Goal: Task Accomplishment & Management: Use online tool/utility

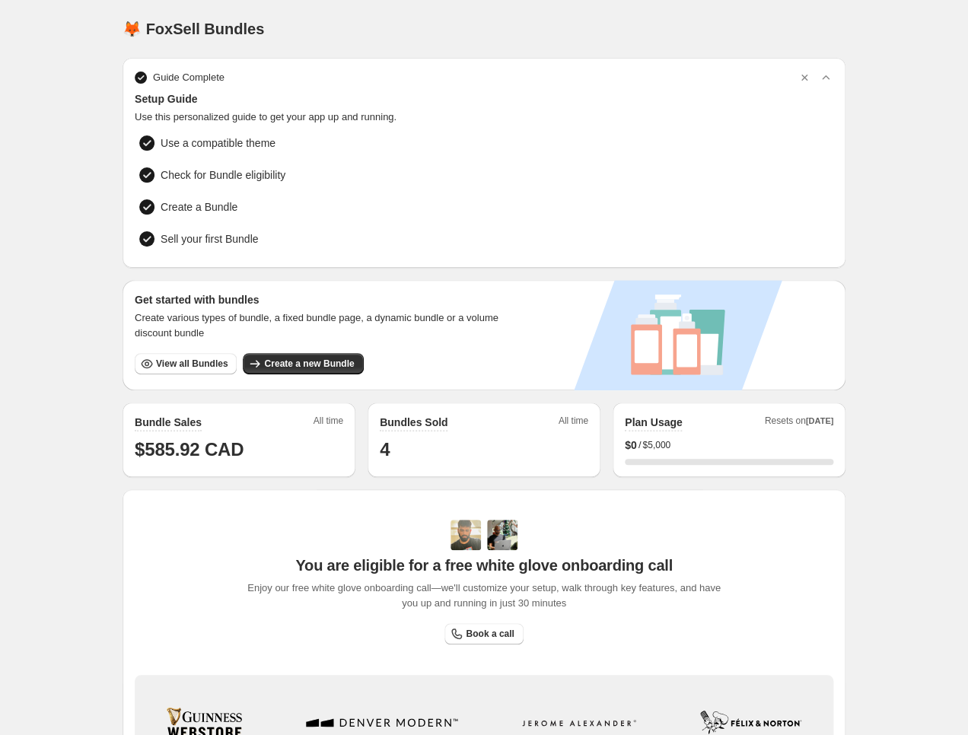
click at [52, 289] on div "Home Bundles Analytics Plan and Billing 🦊 FoxSell Bundles. This page is ready 🦊…" at bounding box center [484, 482] width 968 height 964
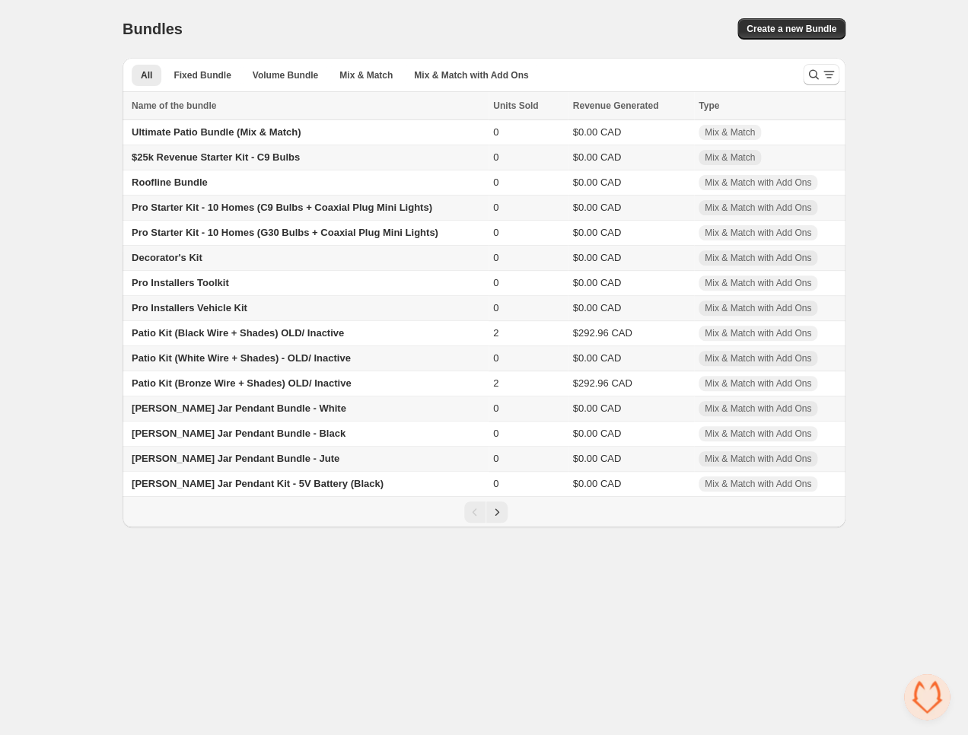
click at [395, 209] on span "Pro Starter Kit - 10 Homes (C9 Bulbs + Coaxial Plug Mini Lights)" at bounding box center [282, 207] width 301 height 11
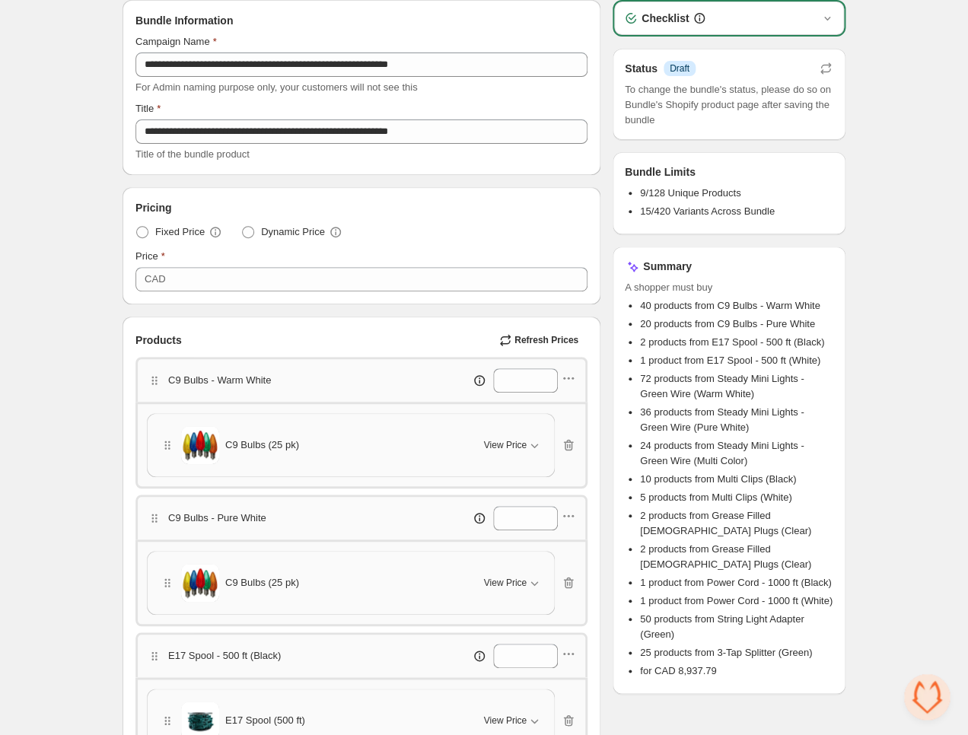
scroll to position [353, 0]
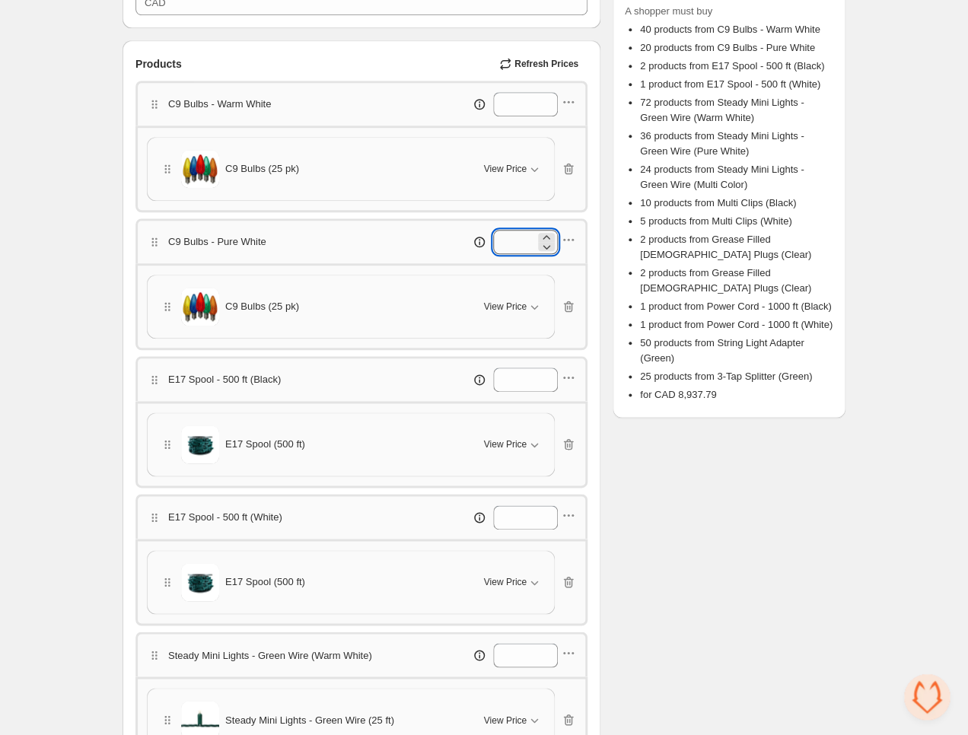
click at [515, 243] on input "**" at bounding box center [514, 242] width 42 height 24
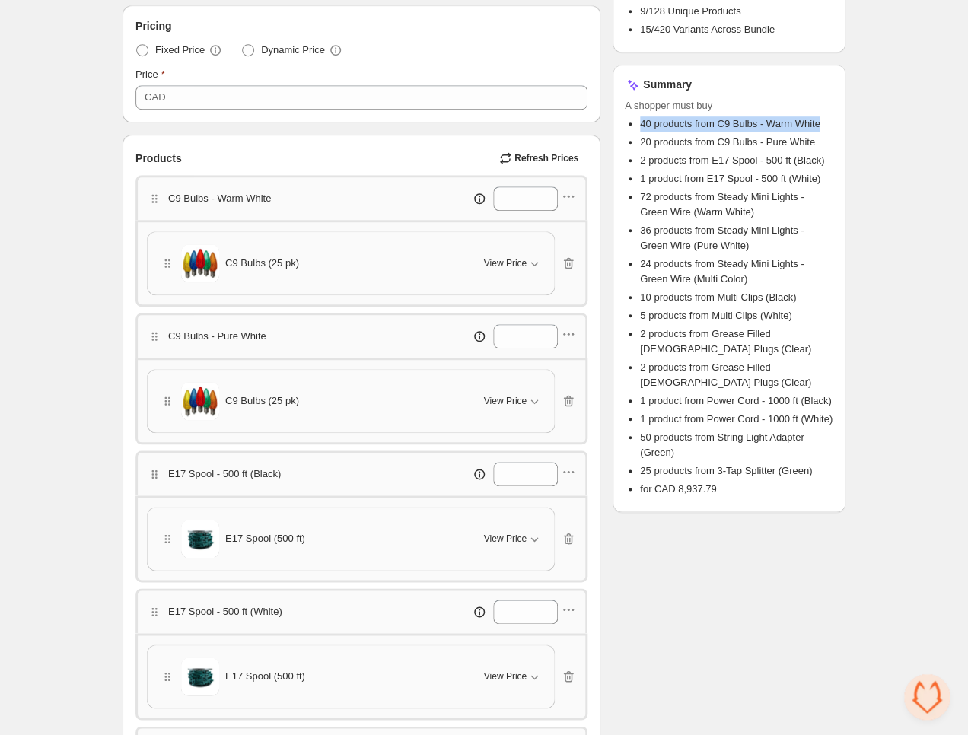
drag, startPoint x: 642, startPoint y: 125, endPoint x: 848, endPoint y: 126, distance: 206.3
drag, startPoint x: 639, startPoint y: 141, endPoint x: 862, endPoint y: 141, distance: 223.1
drag, startPoint x: 829, startPoint y: 143, endPoint x: 637, endPoint y: 139, distance: 192.7
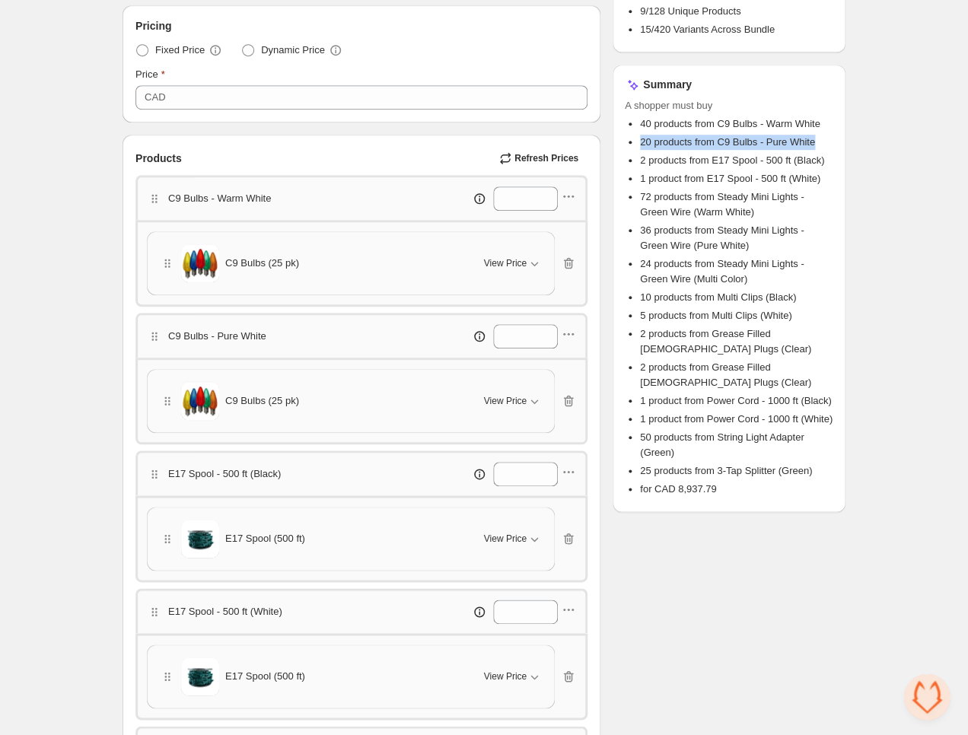
click at [640, 139] on li "20 products from C9 Bulbs - Pure White" at bounding box center [736, 142] width 193 height 15
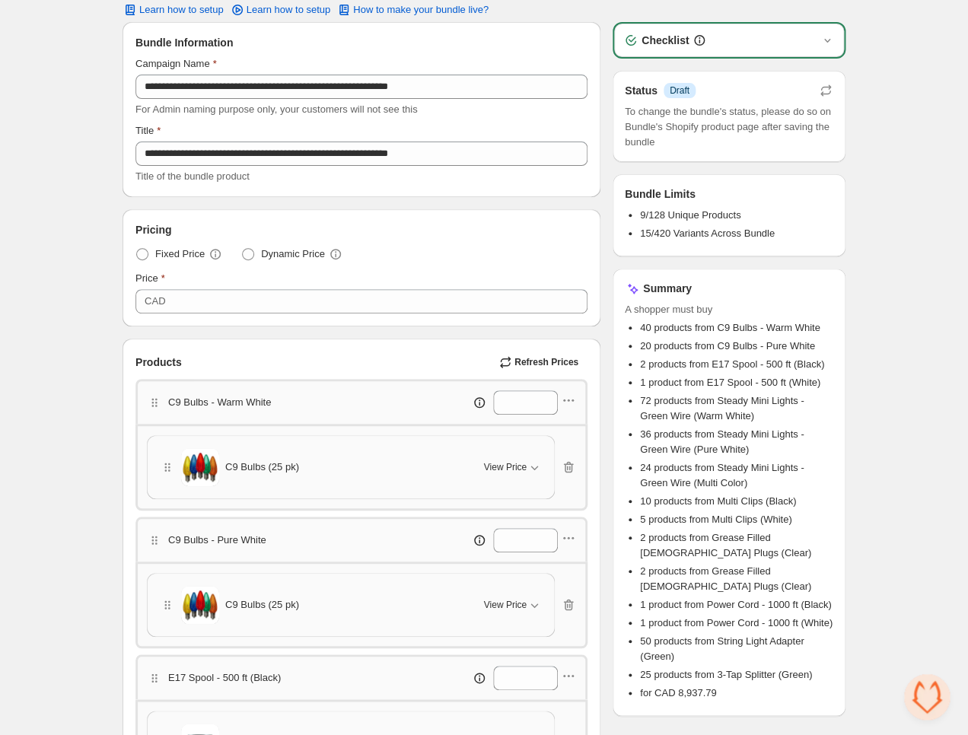
scroll to position [0, 0]
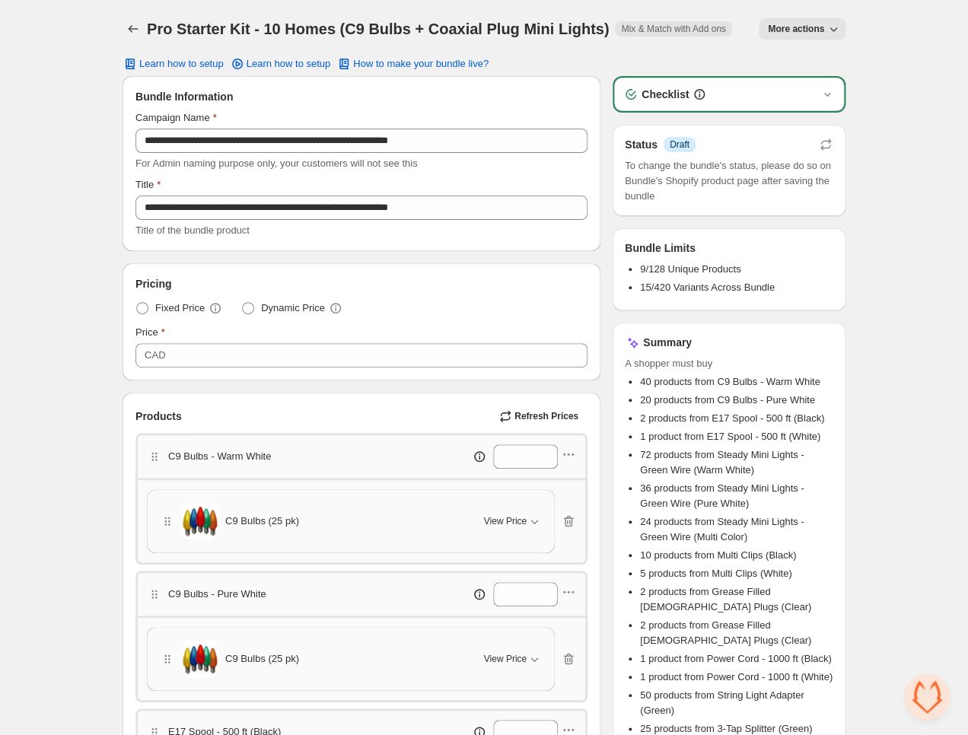
click at [295, 308] on span "Dynamic Price" at bounding box center [293, 308] width 64 height 15
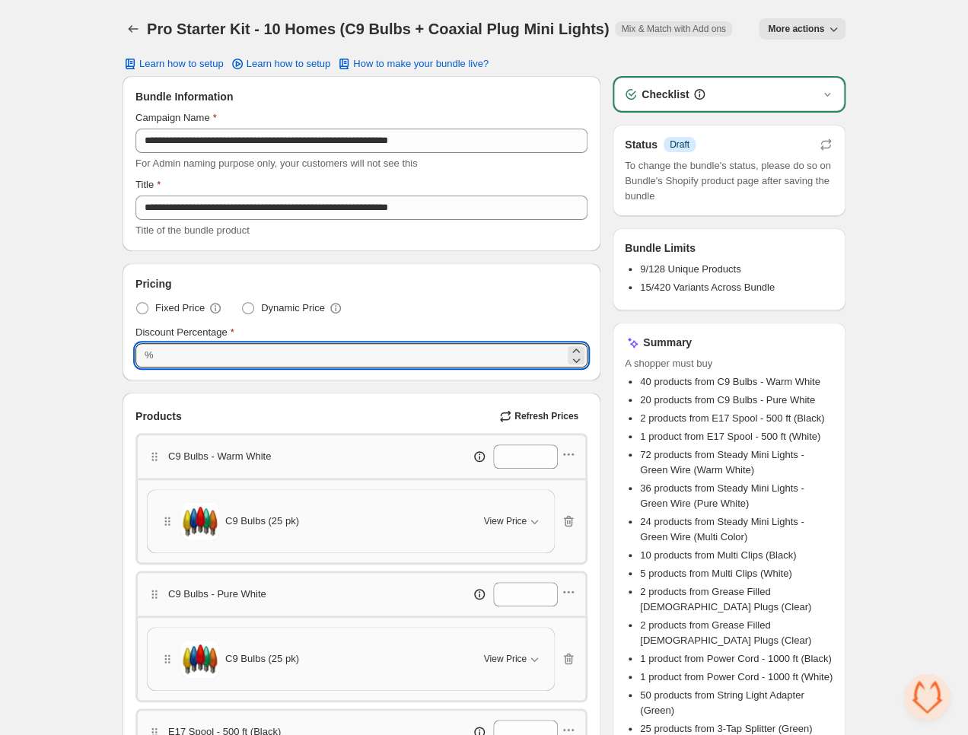
drag, startPoint x: 225, startPoint y: 359, endPoint x: 127, endPoint y: 356, distance: 98.2
click at [158, 356] on input "*******" at bounding box center [361, 355] width 407 height 24
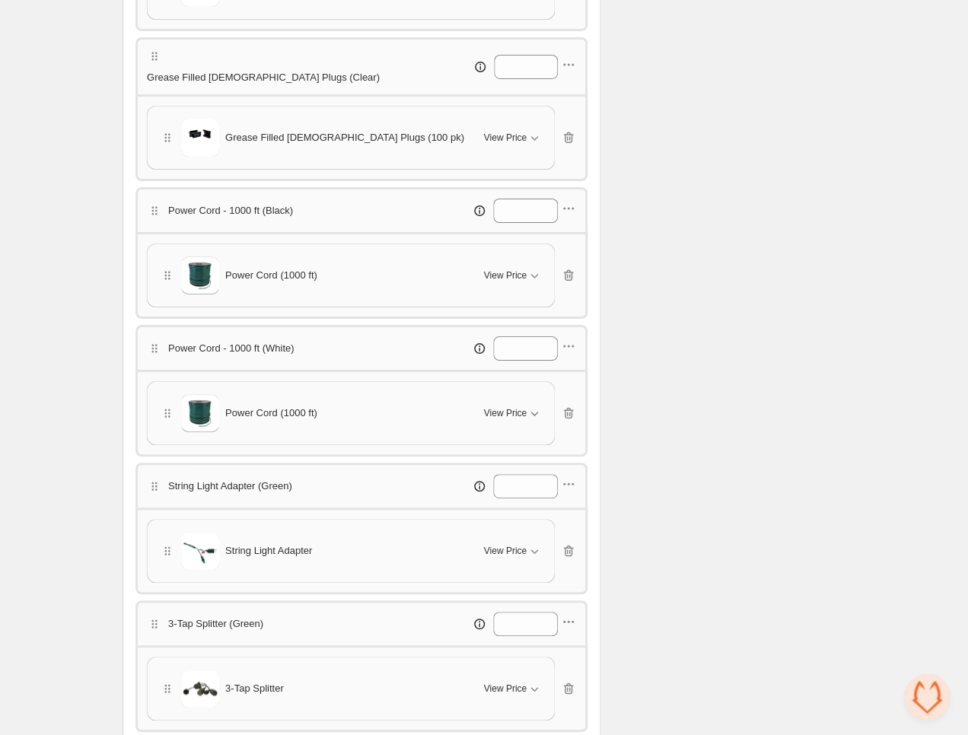
scroll to position [1934, 0]
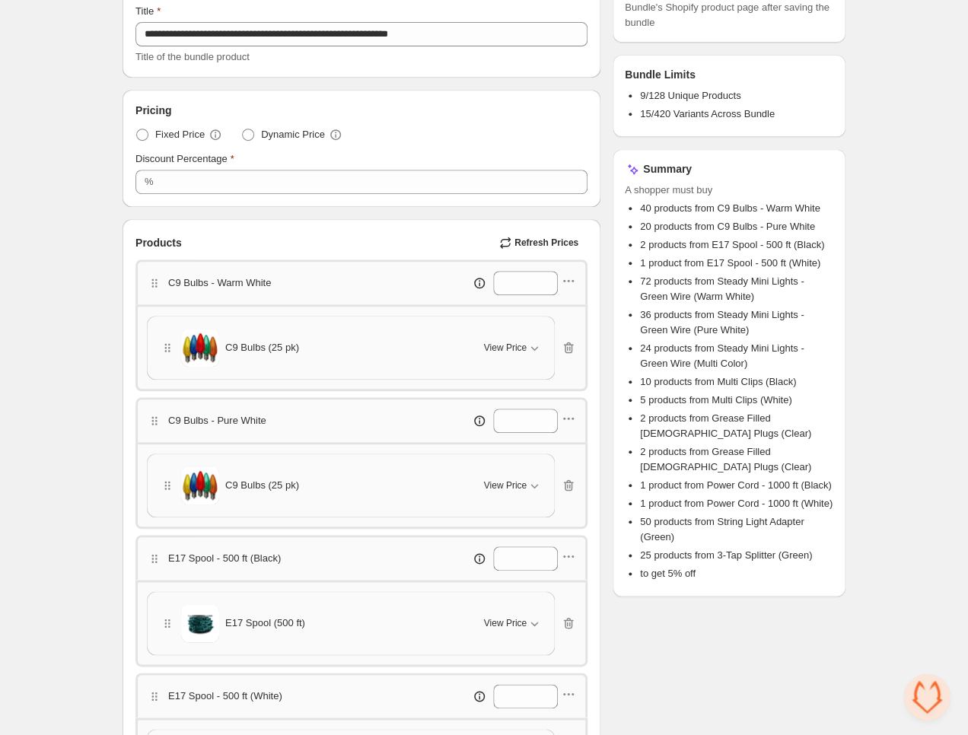
scroll to position [178, 0]
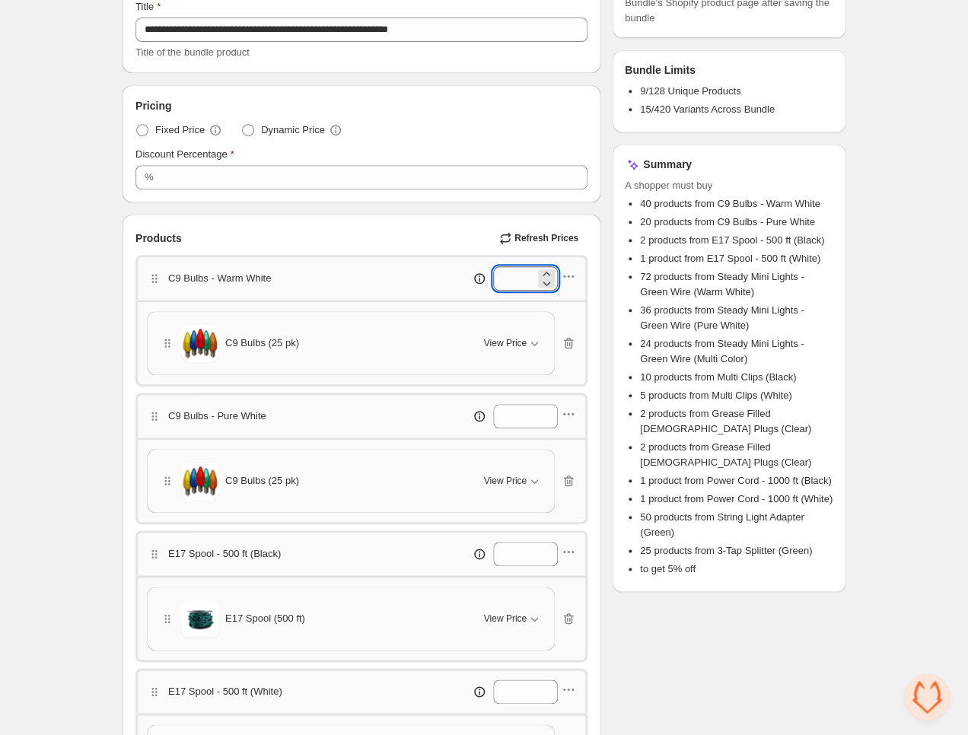
click at [515, 276] on input "**" at bounding box center [514, 278] width 42 height 24
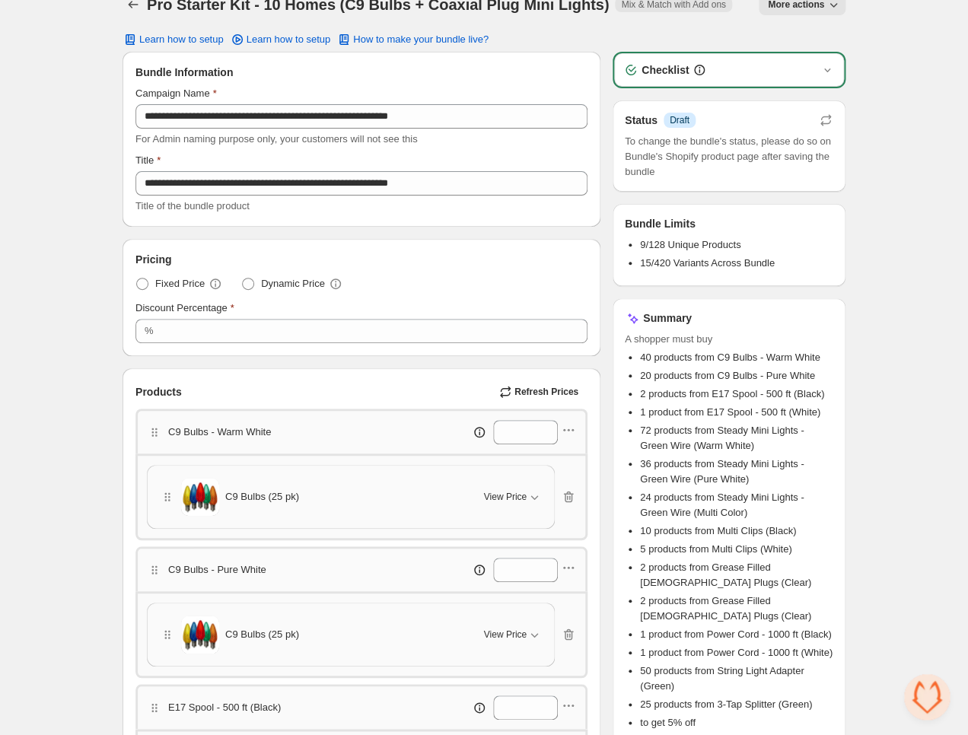
scroll to position [0, 0]
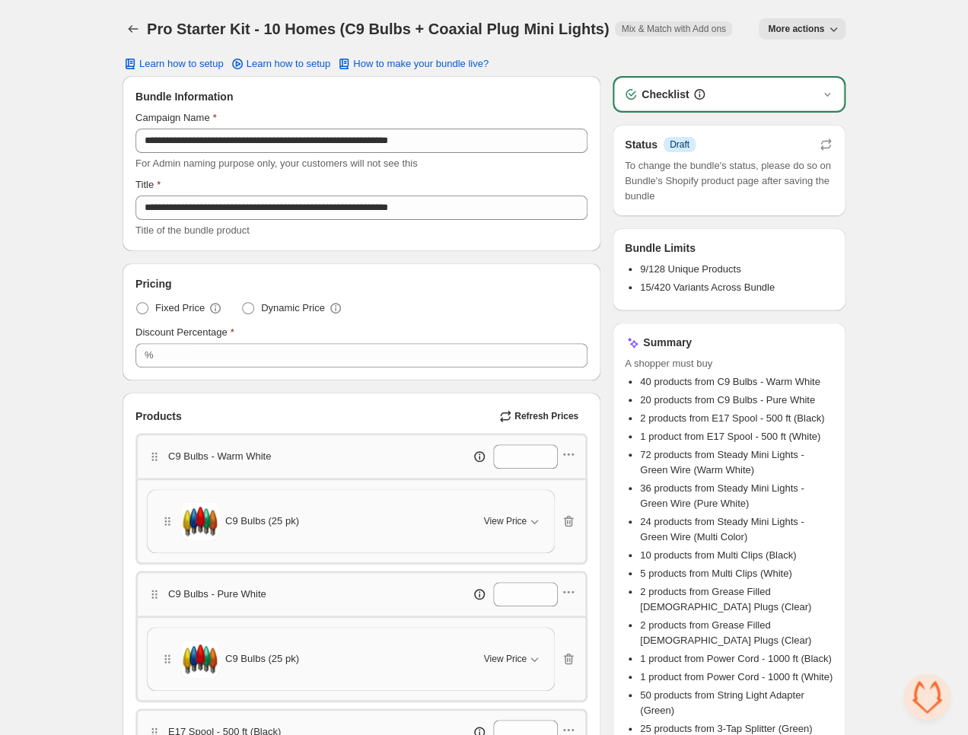
type input "*******"
click at [834, 95] on icon "button" at bounding box center [827, 94] width 15 height 15
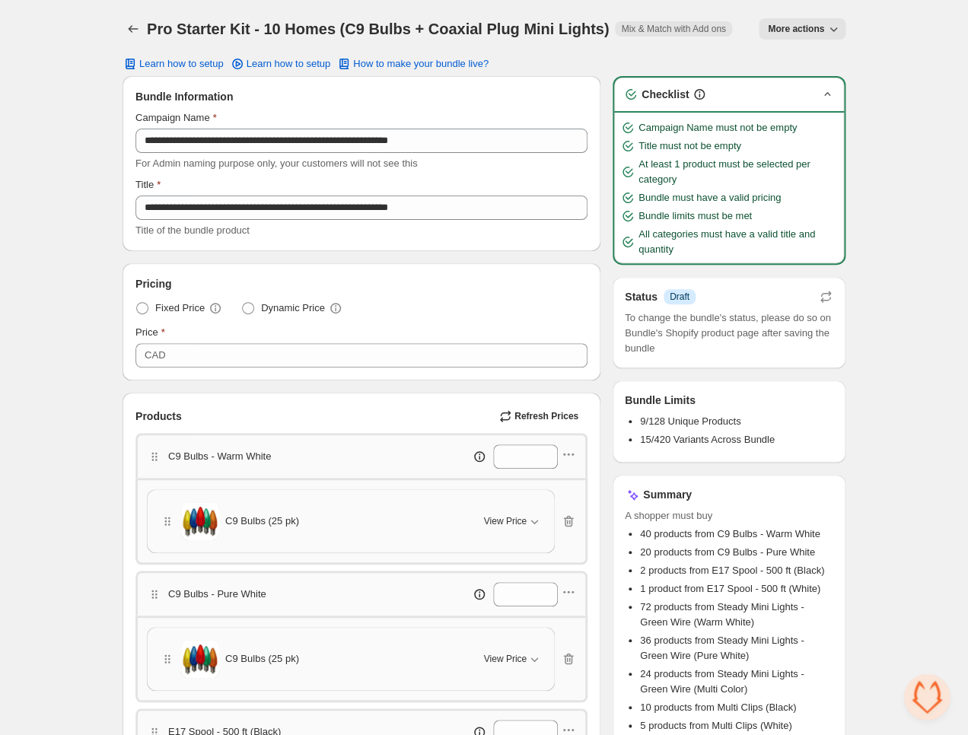
click at [834, 95] on icon "button" at bounding box center [827, 94] width 15 height 15
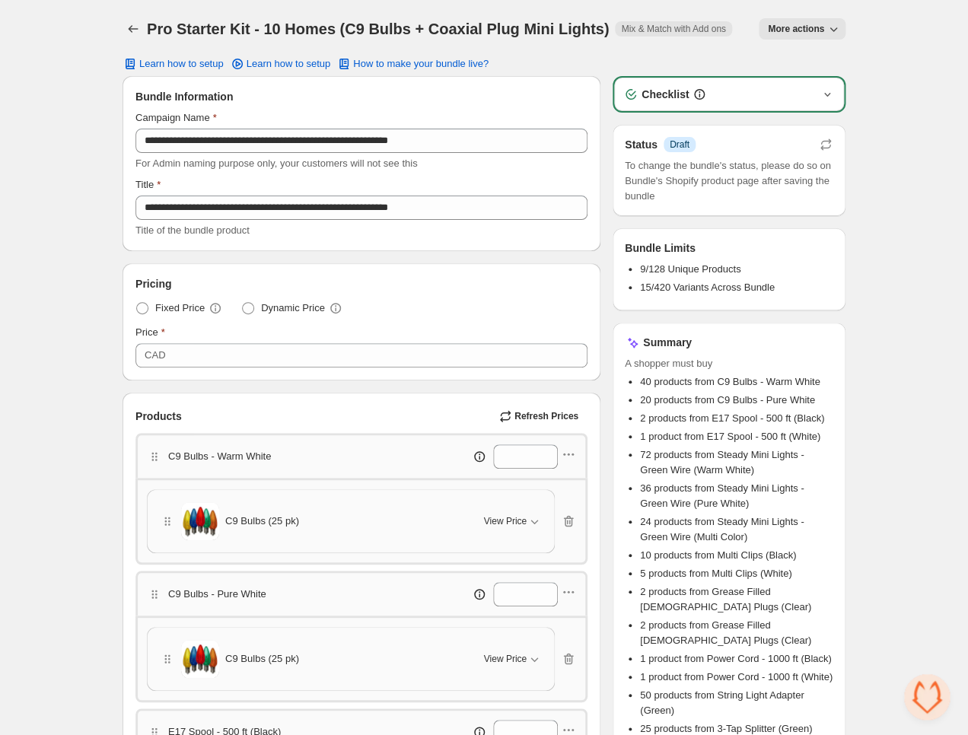
click at [834, 94] on icon "button" at bounding box center [827, 94] width 15 height 15
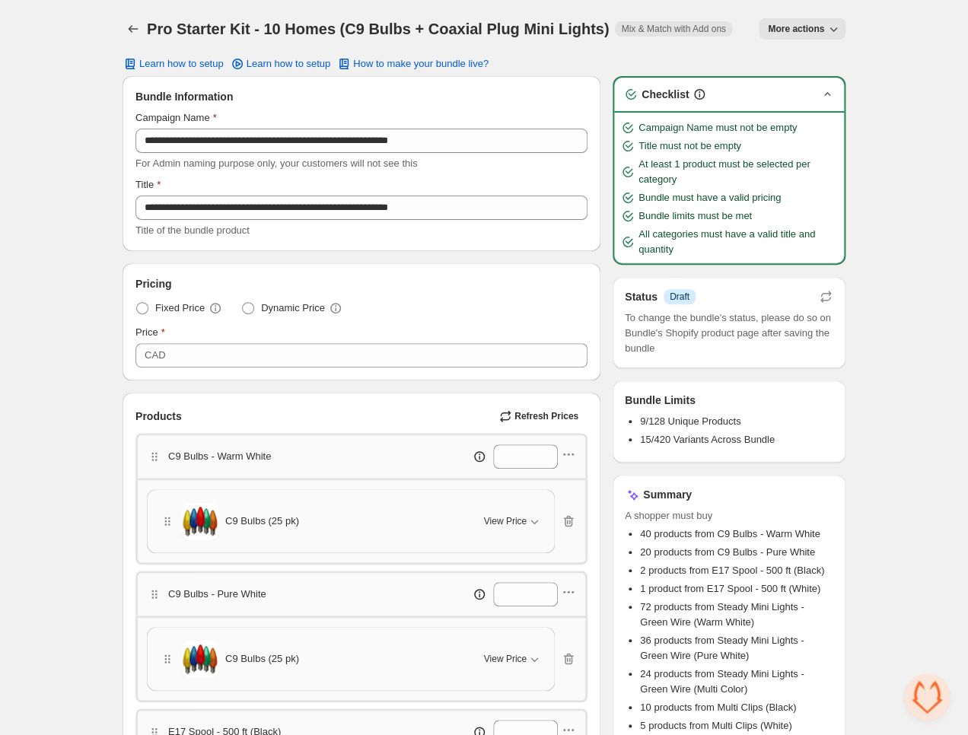
click at [834, 94] on icon "button" at bounding box center [827, 94] width 15 height 15
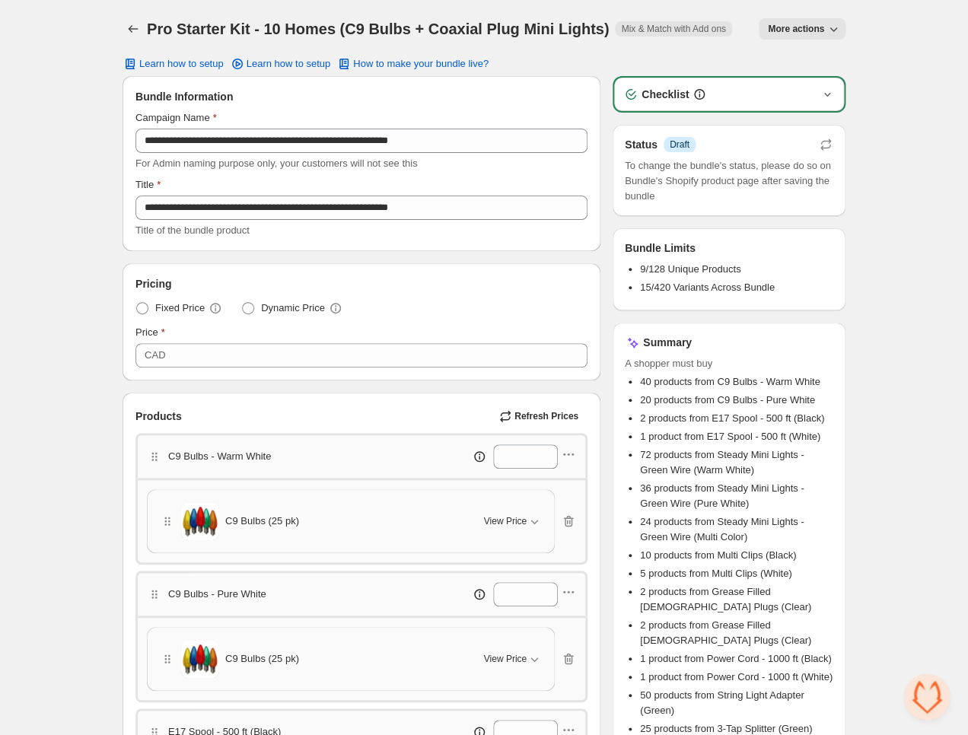
click at [834, 94] on icon "button" at bounding box center [827, 94] width 15 height 15
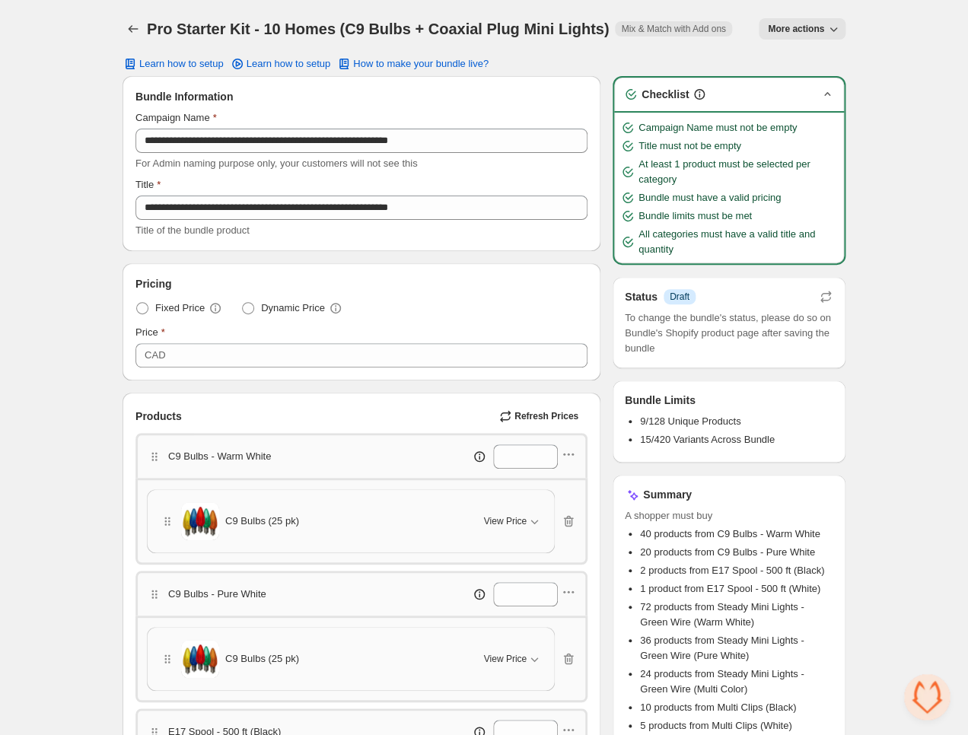
click at [834, 94] on icon "button" at bounding box center [827, 94] width 15 height 15
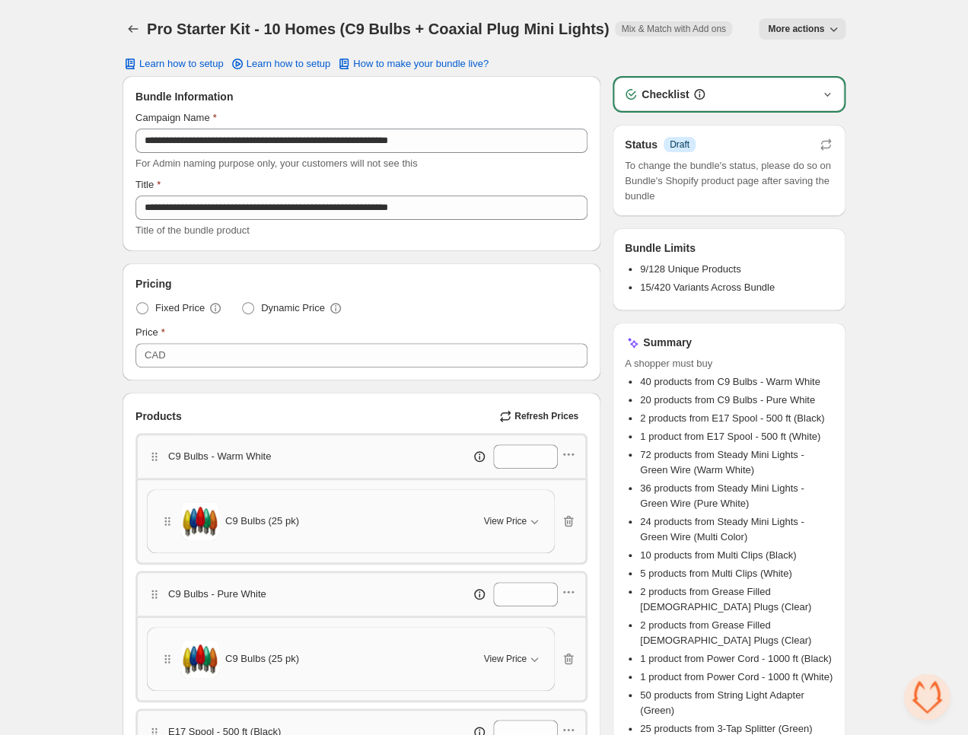
click at [834, 94] on icon "button" at bounding box center [827, 94] width 15 height 15
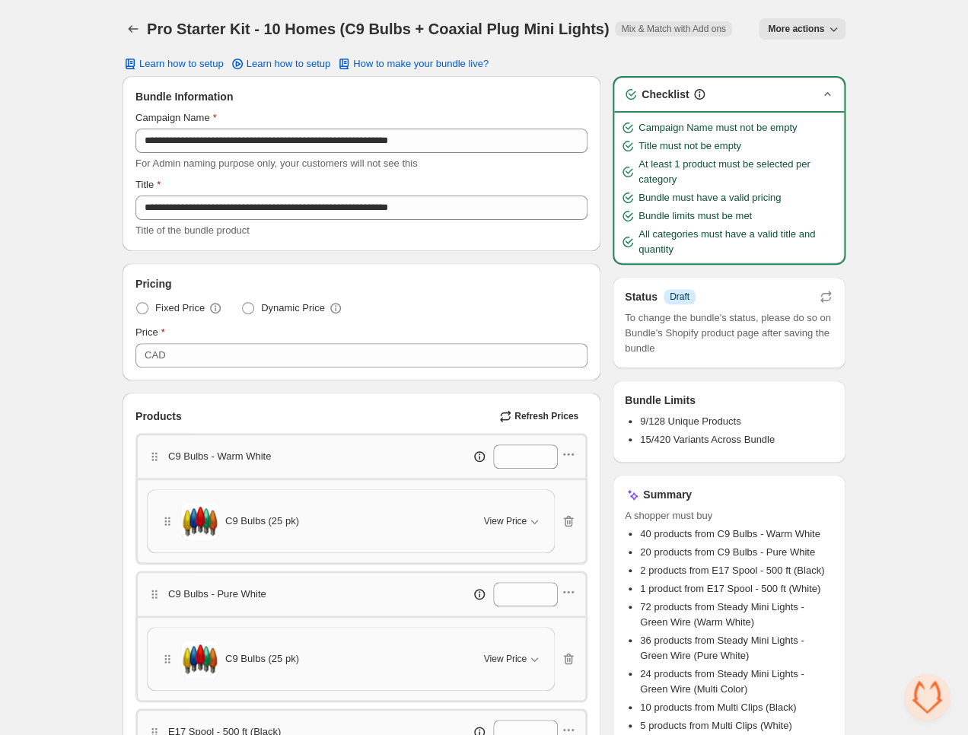
click at [834, 94] on icon "button" at bounding box center [827, 94] width 15 height 15
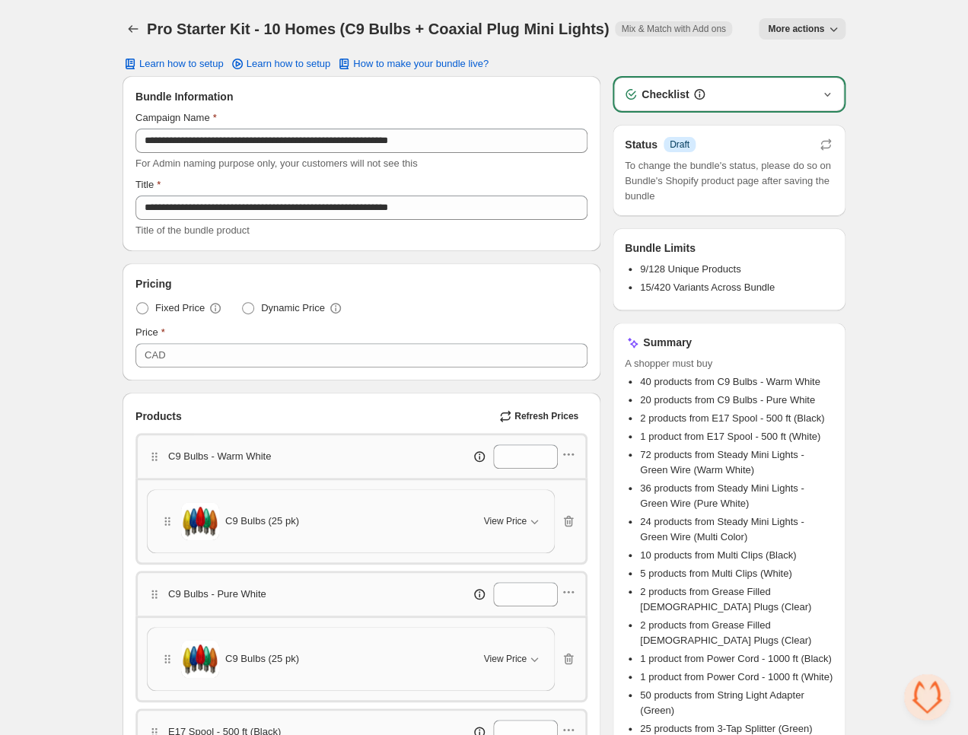
click at [834, 94] on icon "button" at bounding box center [827, 94] width 15 height 15
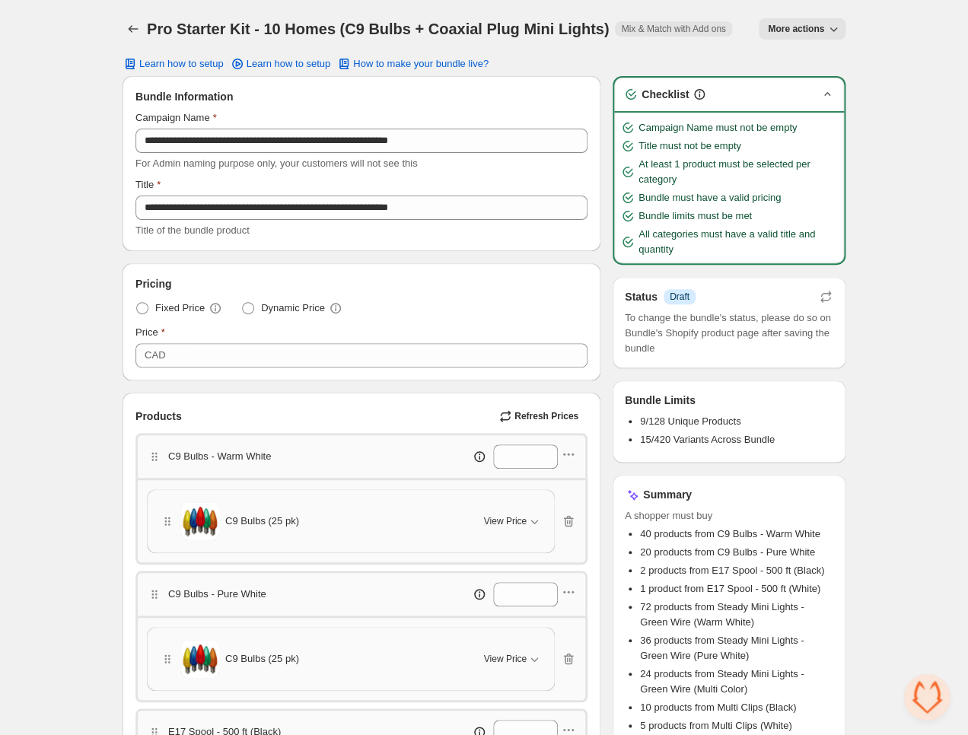
click at [834, 94] on icon "button" at bounding box center [827, 94] width 15 height 15
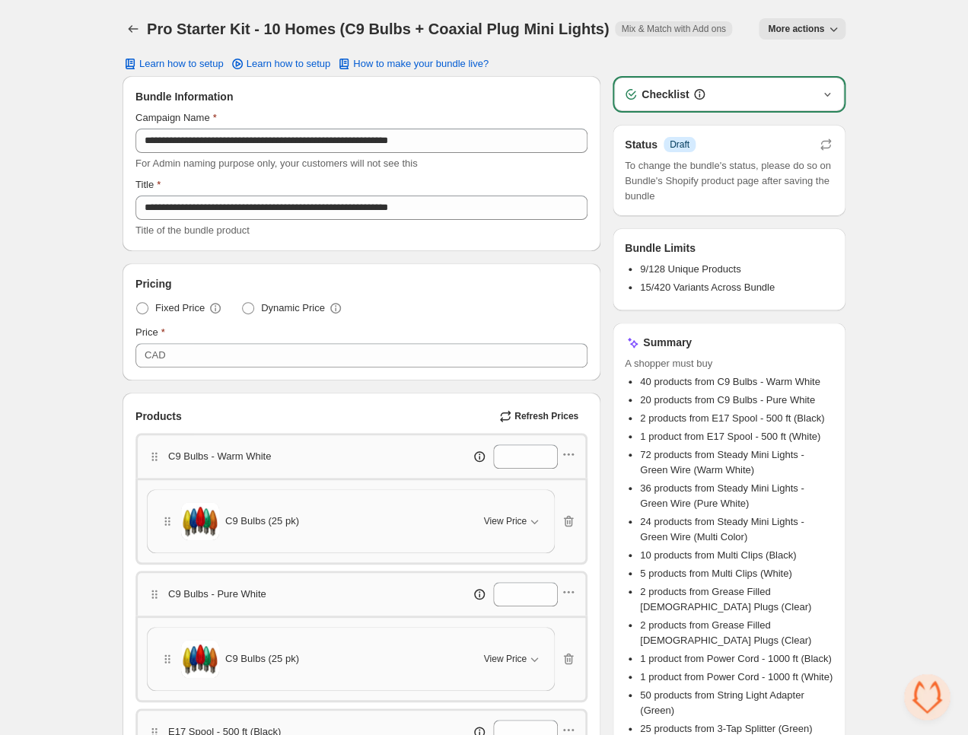
click at [838, 95] on div "Checklist" at bounding box center [729, 95] width 230 height 34
click at [831, 95] on icon "button" at bounding box center [827, 94] width 15 height 15
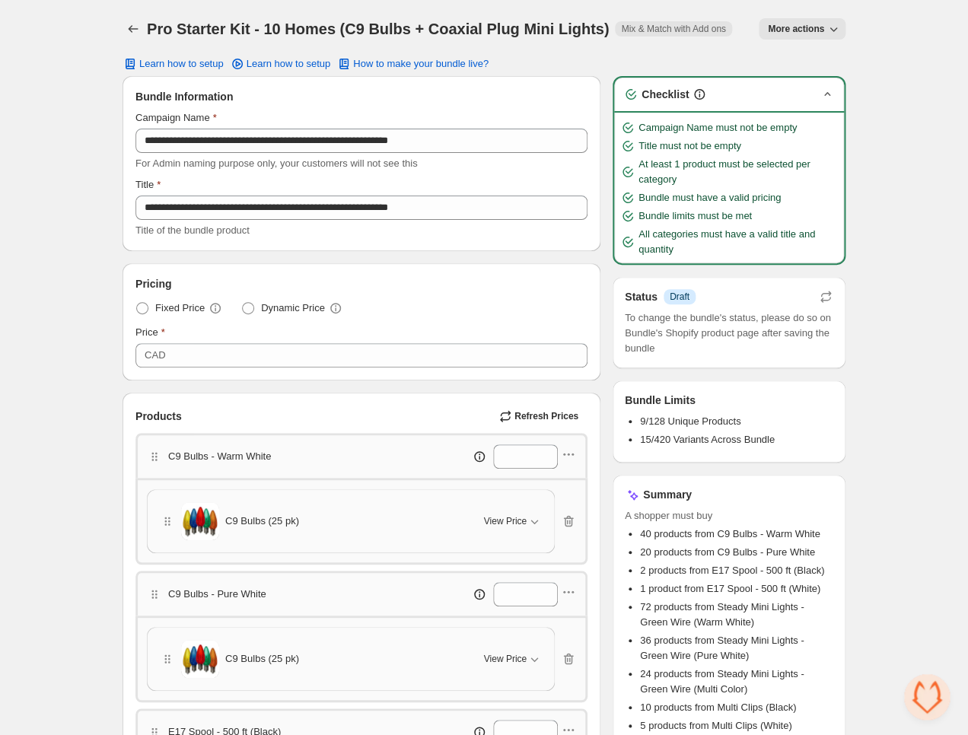
click at [831, 95] on icon "button" at bounding box center [827, 94] width 15 height 15
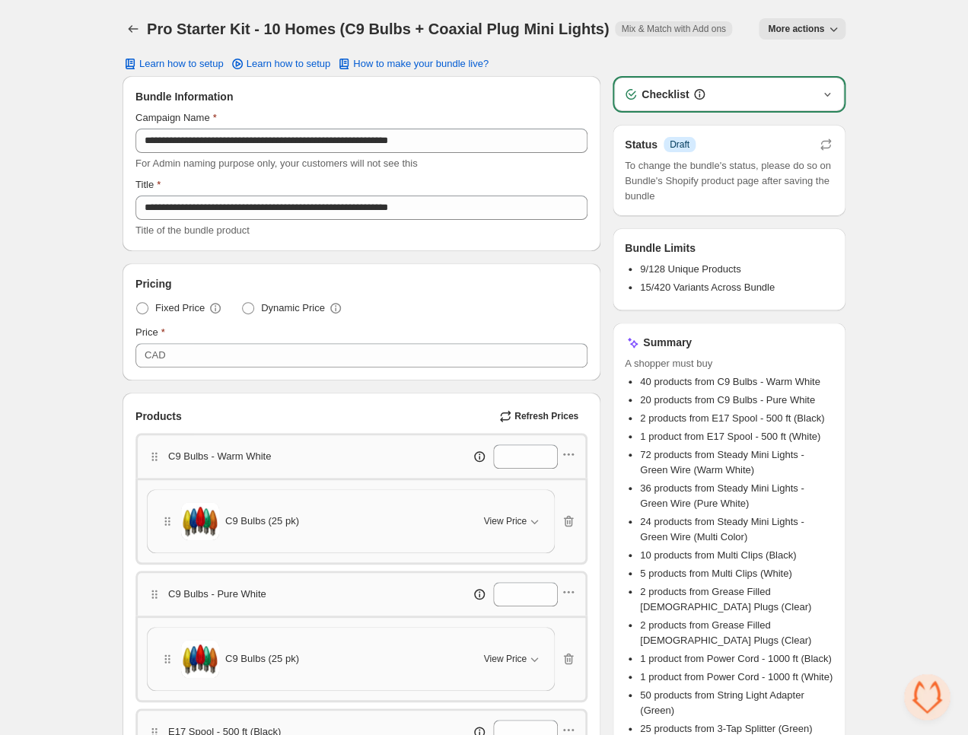
click at [828, 94] on icon "button" at bounding box center [827, 94] width 15 height 15
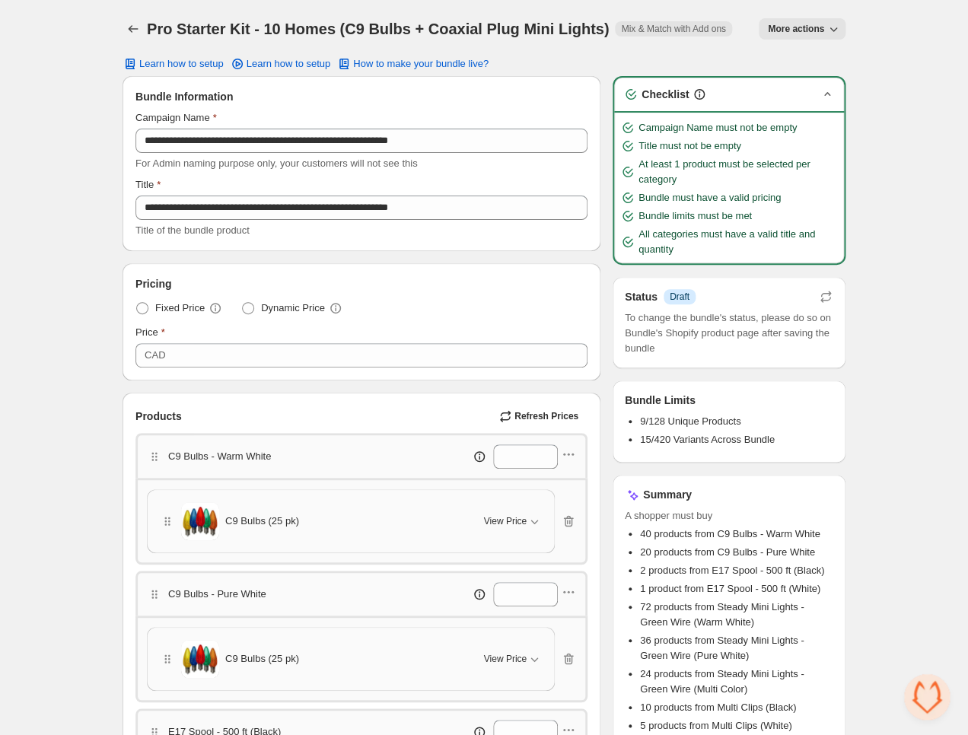
click at [828, 94] on icon "button" at bounding box center [828, 94] width 6 height 4
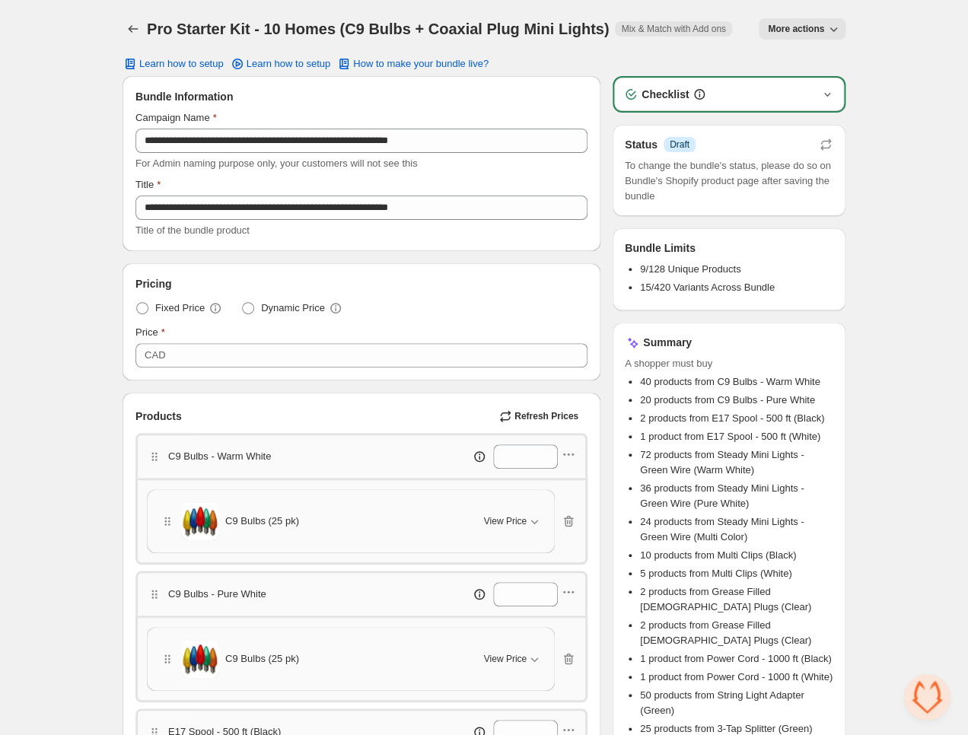
click at [818, 31] on span "More actions" at bounding box center [796, 29] width 56 height 12
click at [805, 83] on span "View Bundle in Shopify Admin" at bounding box center [851, 86] width 131 height 15
